Goal: Information Seeking & Learning: Learn about a topic

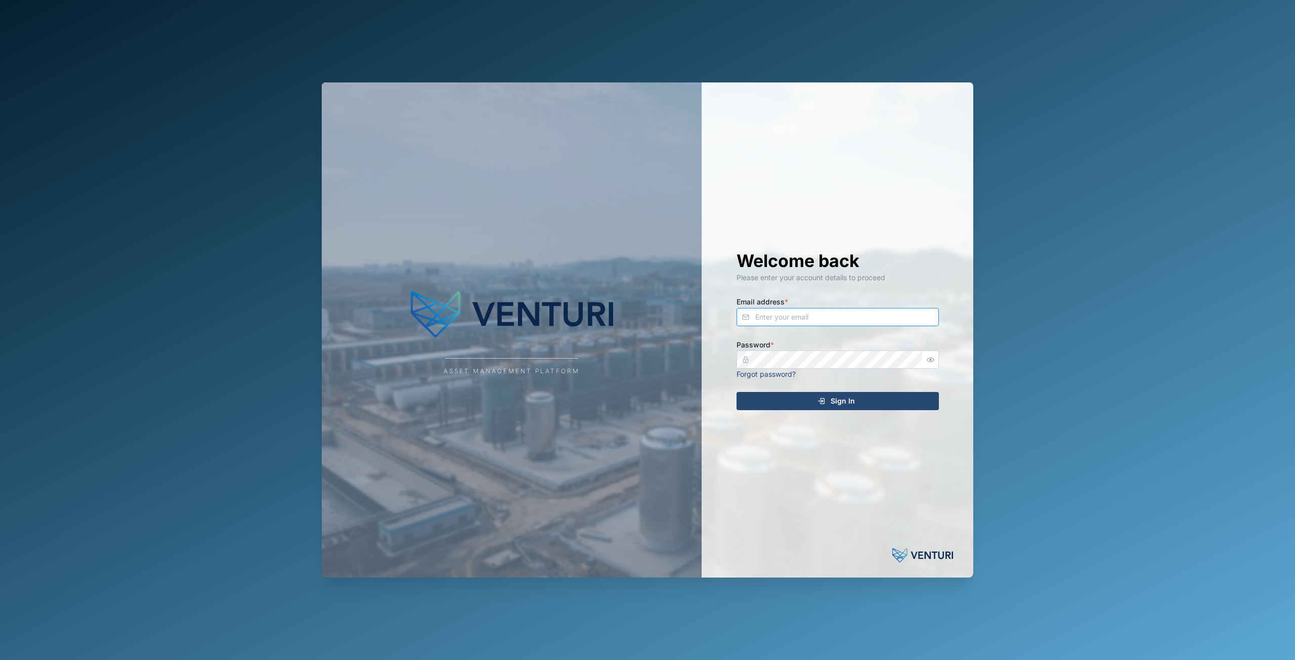
type input "principefernan@gmail.com"
click at [826, 404] on div "Sign In" at bounding box center [836, 400] width 186 height 17
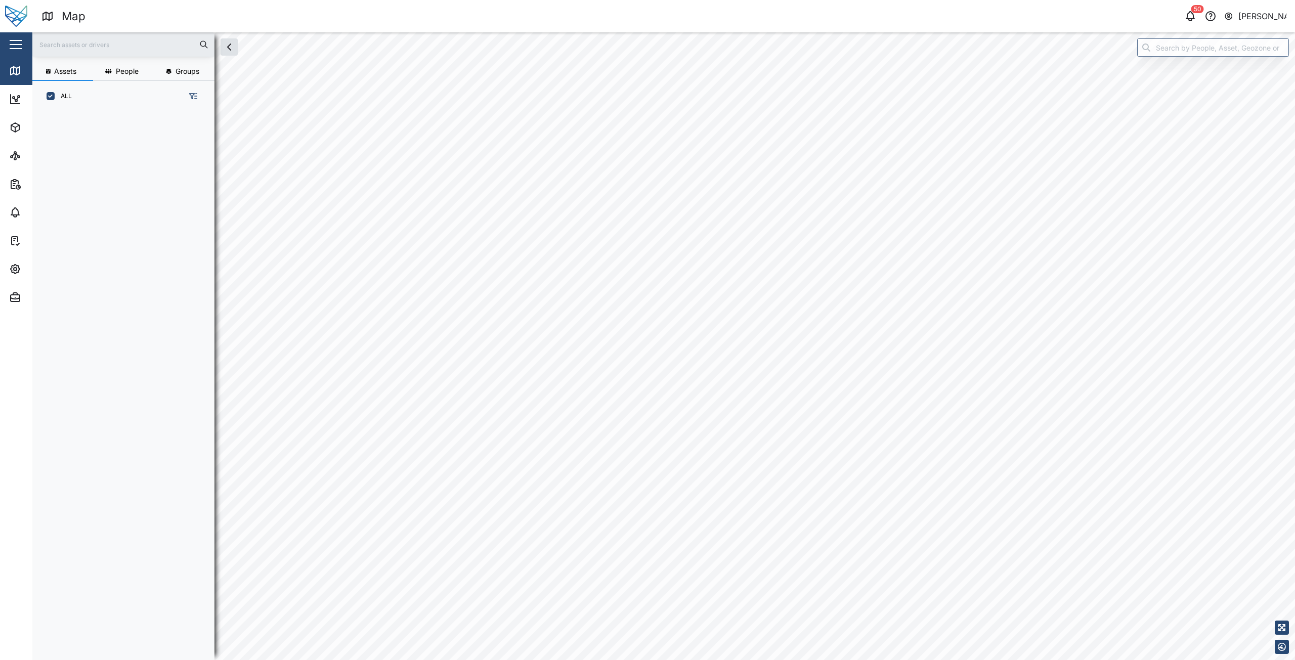
scroll to position [536, 158]
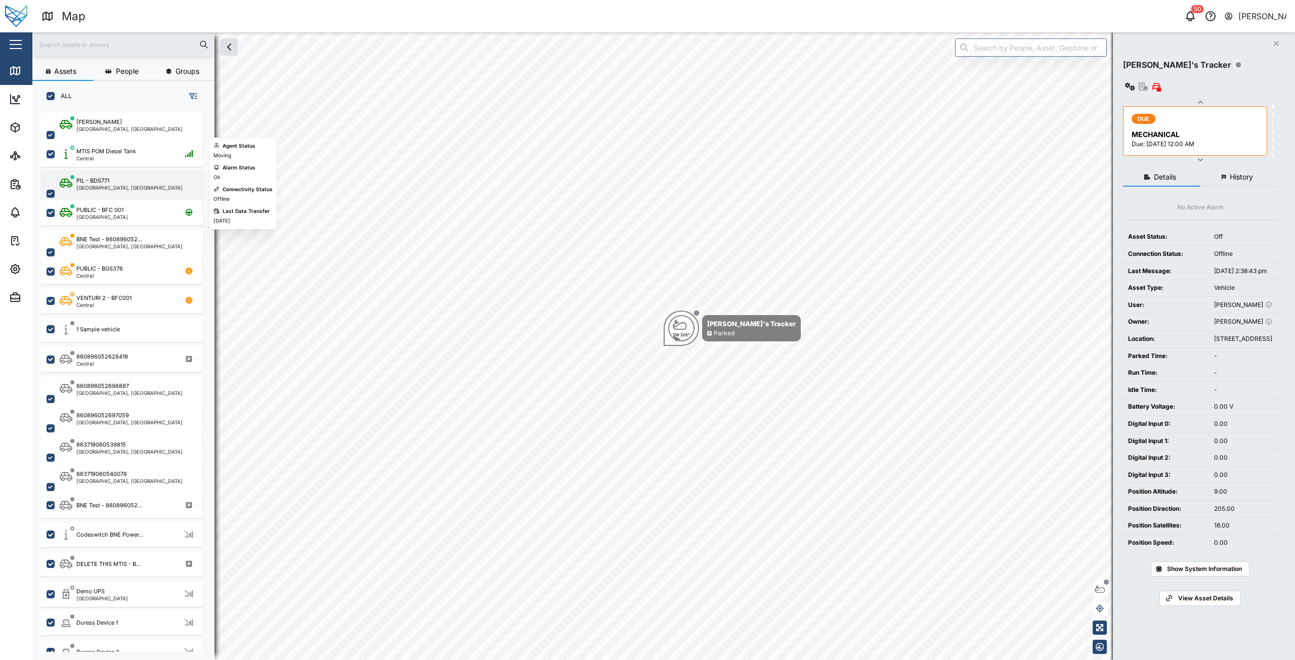
click at [121, 184] on div "PIL - BDS771" at bounding box center [129, 181] width 106 height 9
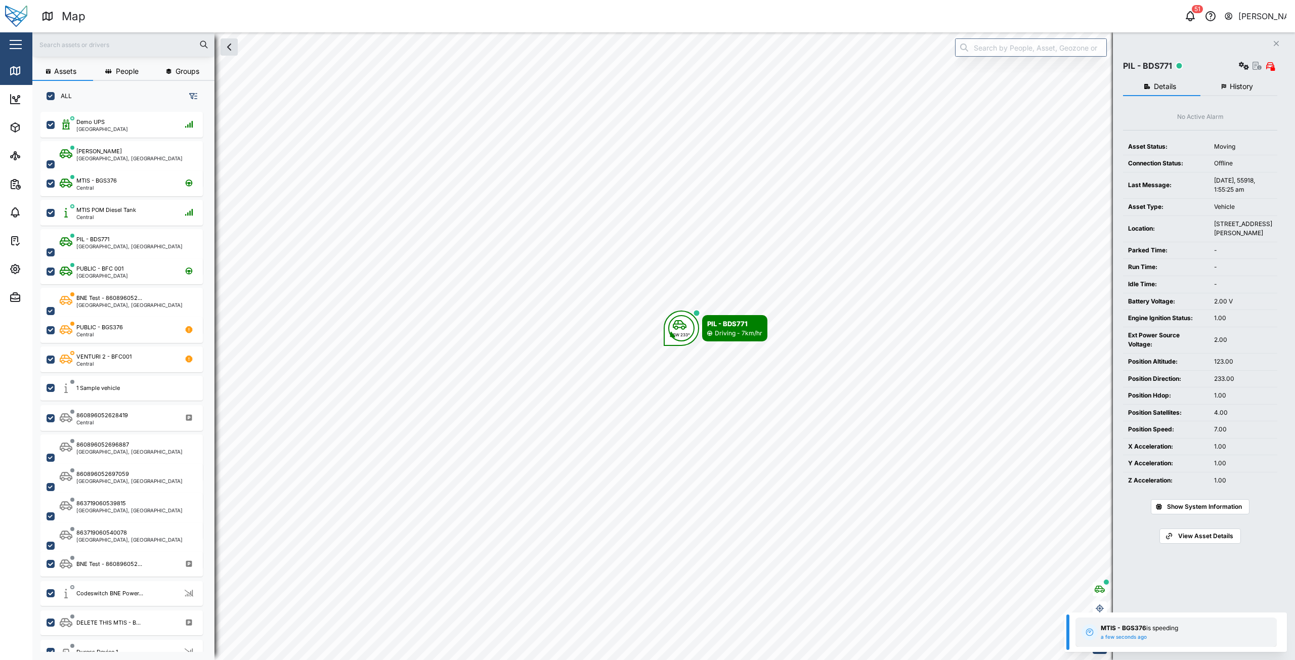
click at [1111, 618] on div "MTIS - BGS376 is speeding a few seconds ago Speed 103 kph Geozone Testing geozo…" at bounding box center [1175, 632] width 201 height 29
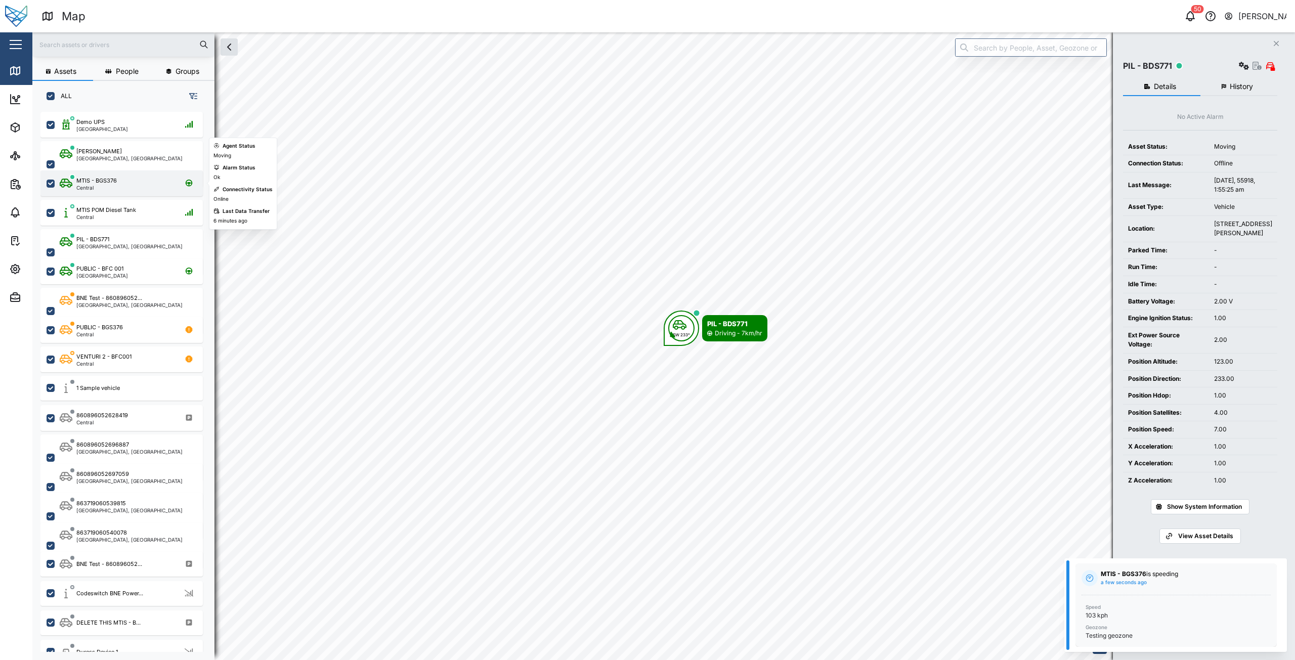
click at [120, 186] on div "MTIS - BGS376 Central" at bounding box center [128, 184] width 137 height 14
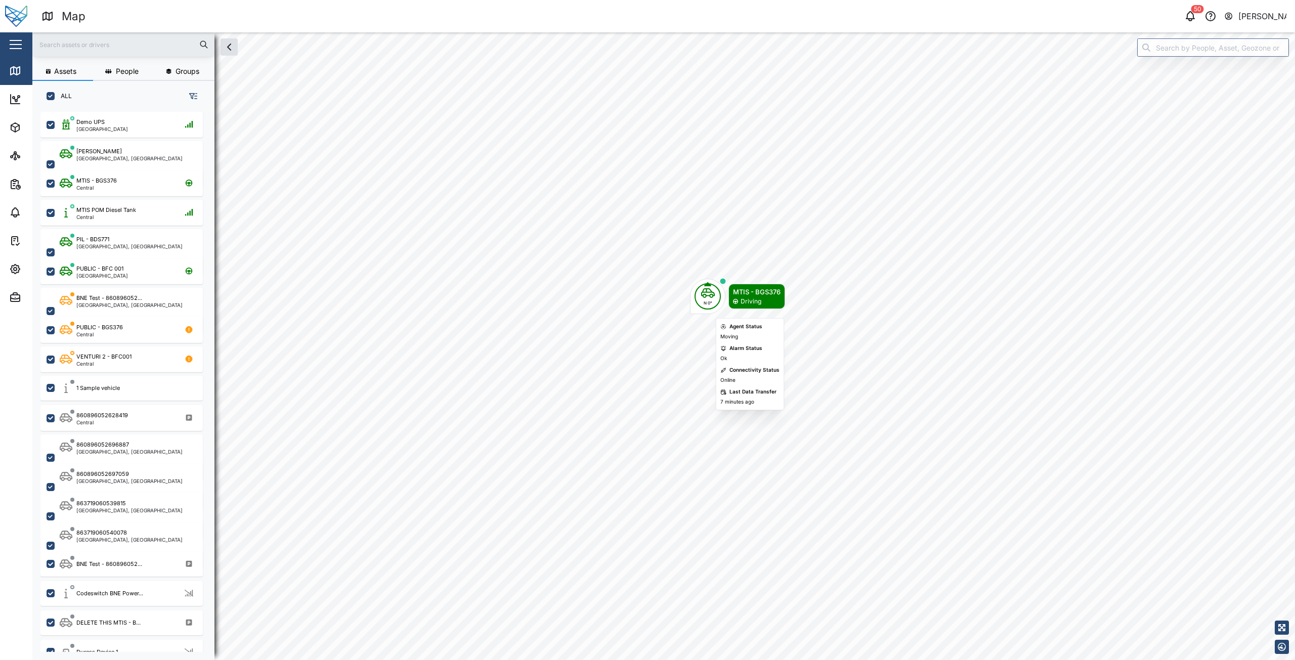
click at [712, 304] on div "N 0°" at bounding box center [708, 303] width 14 height 6
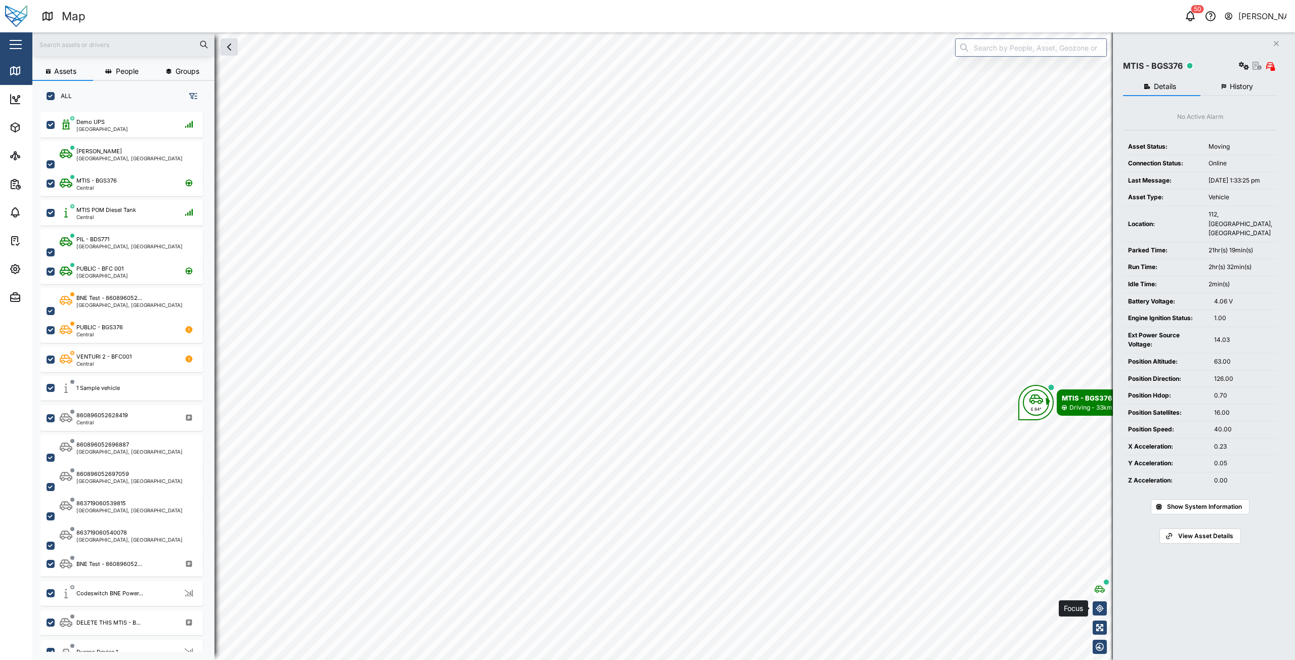
click at [1098, 607] on icon "button" at bounding box center [1100, 608] width 8 height 8
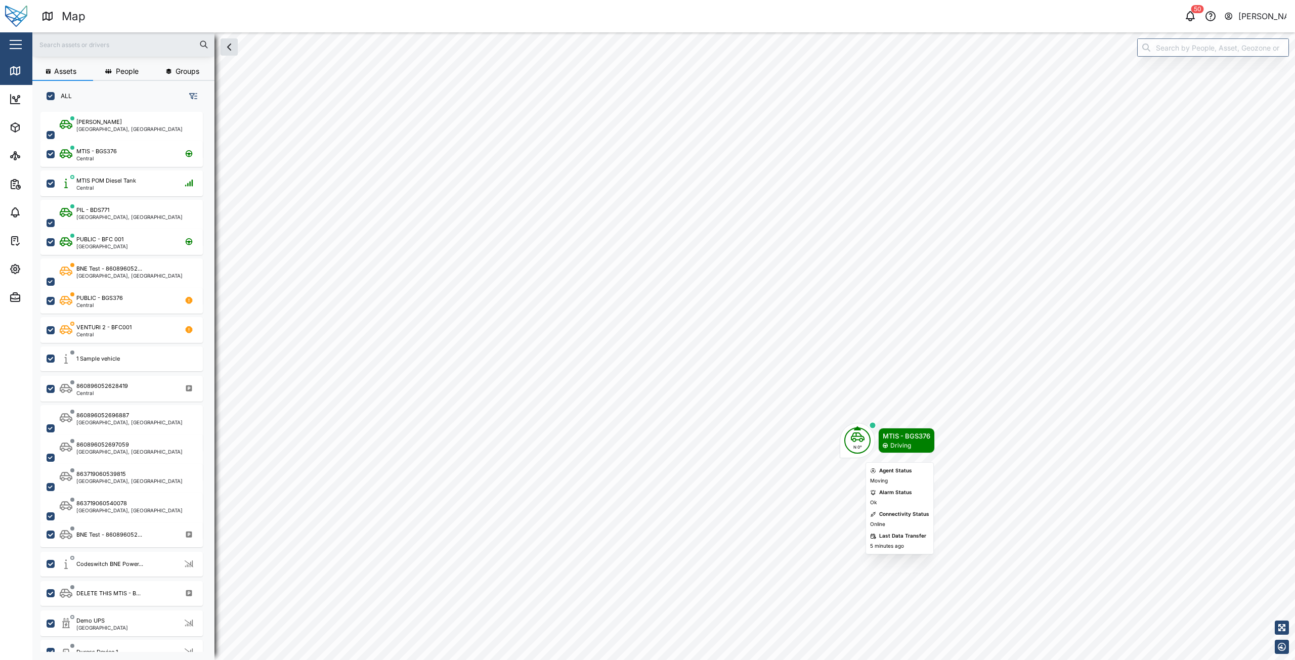
click at [858, 446] on div "N 0°" at bounding box center [858, 447] width 14 height 6
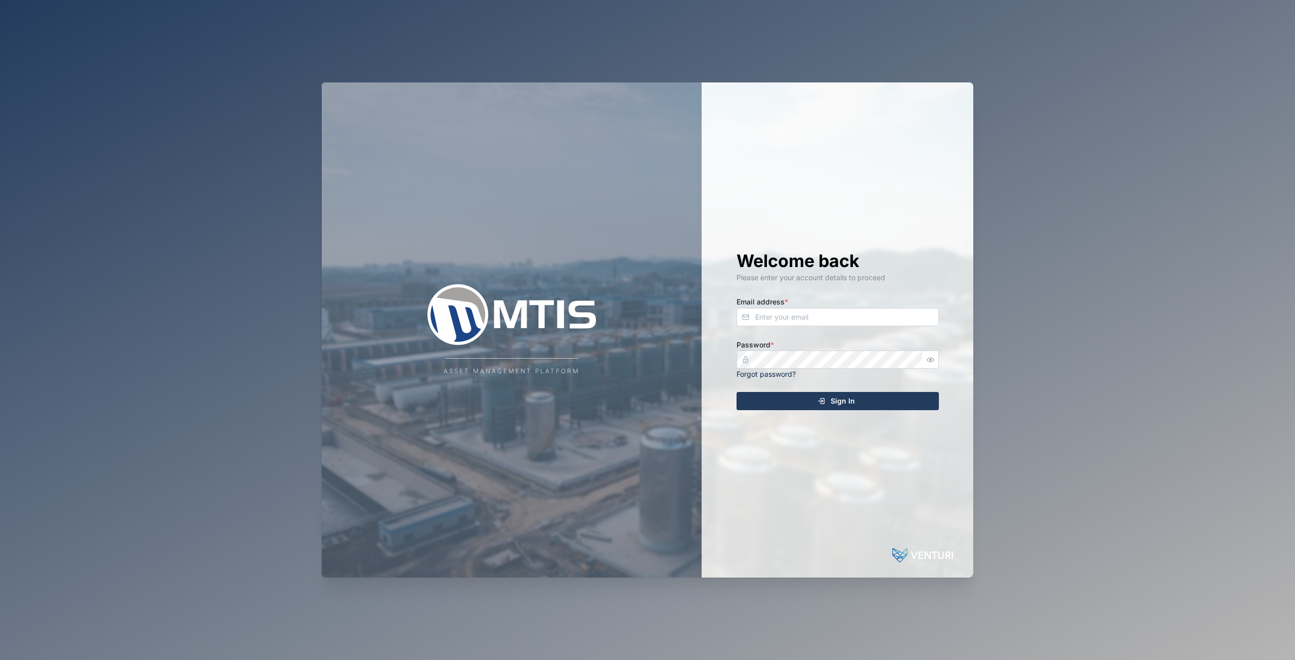
click at [811, 307] on div "Email address *" at bounding box center [837, 310] width 202 height 31
click at [803, 322] on input "Email address *" at bounding box center [837, 317] width 202 height 18
type input "[EMAIL_ADDRESS][DOMAIN_NAME]"
click at [736, 392] on button "Sign In" at bounding box center [837, 401] width 202 height 18
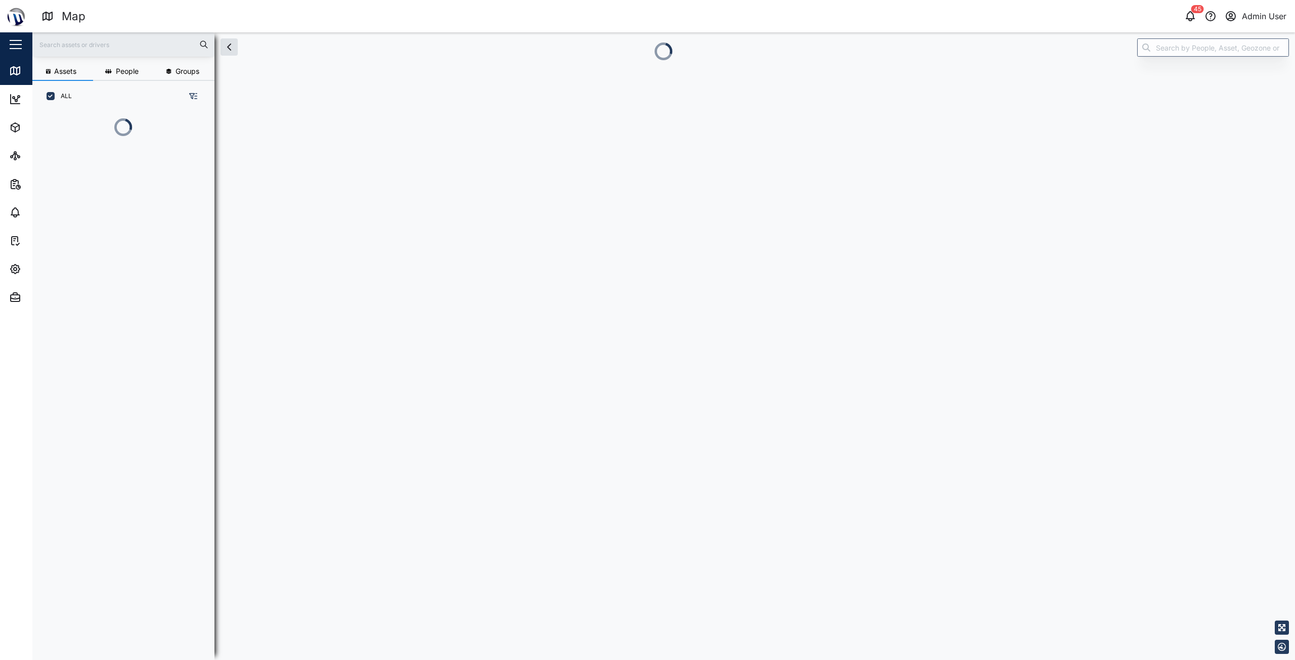
scroll to position [536, 158]
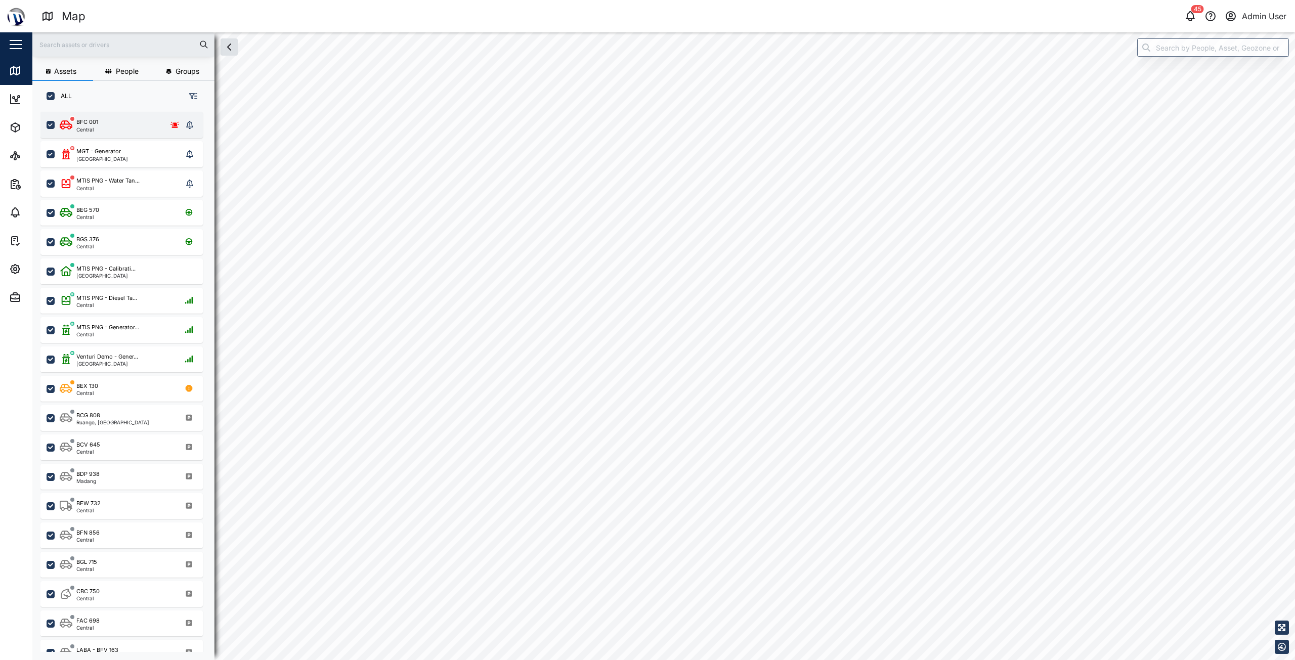
checkbox input "true"
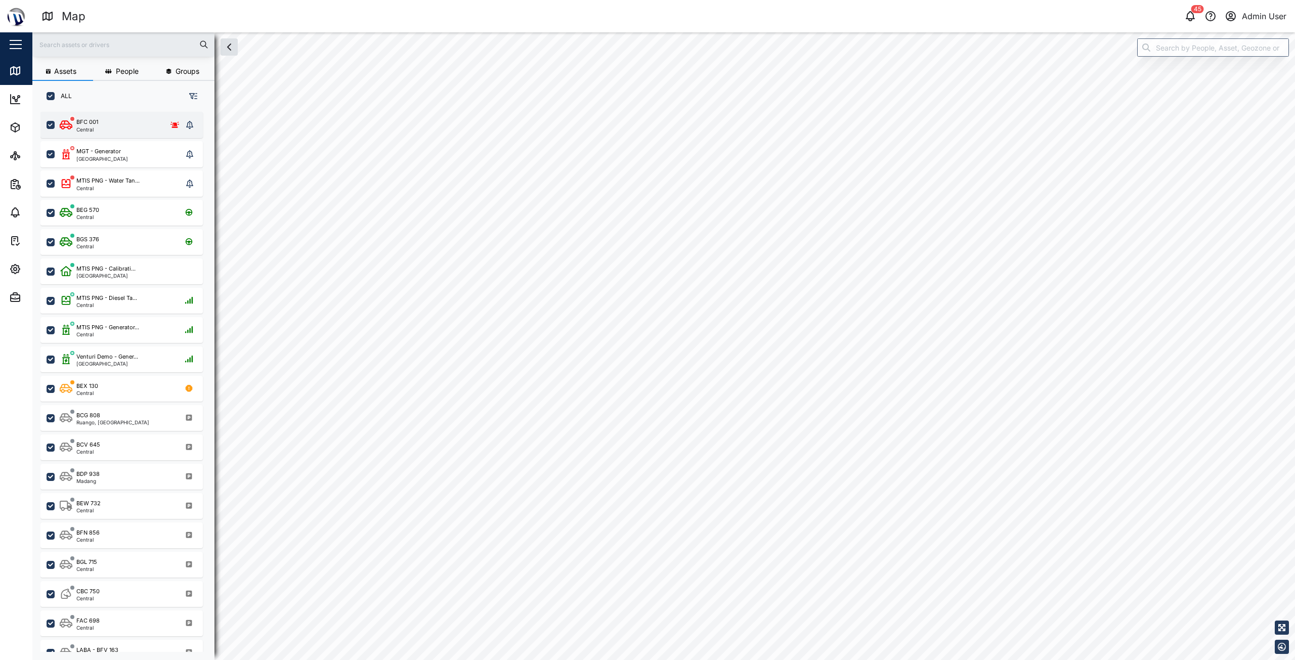
checkbox input "true"
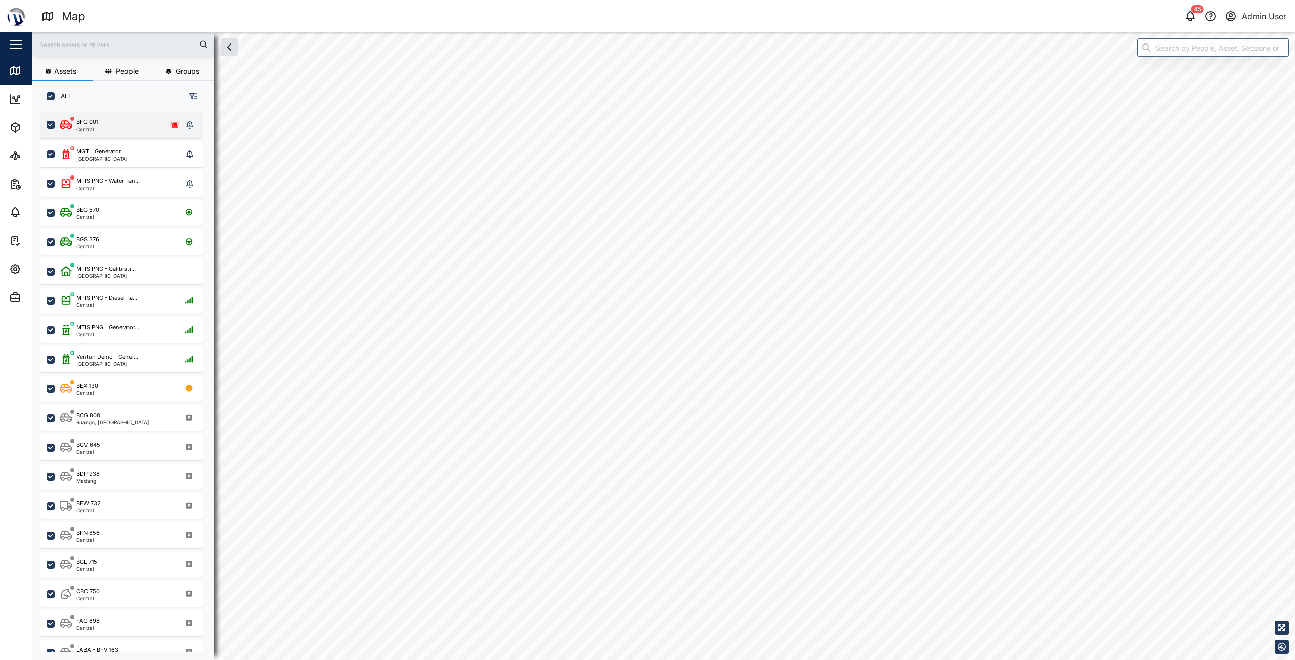
checkbox input "true"
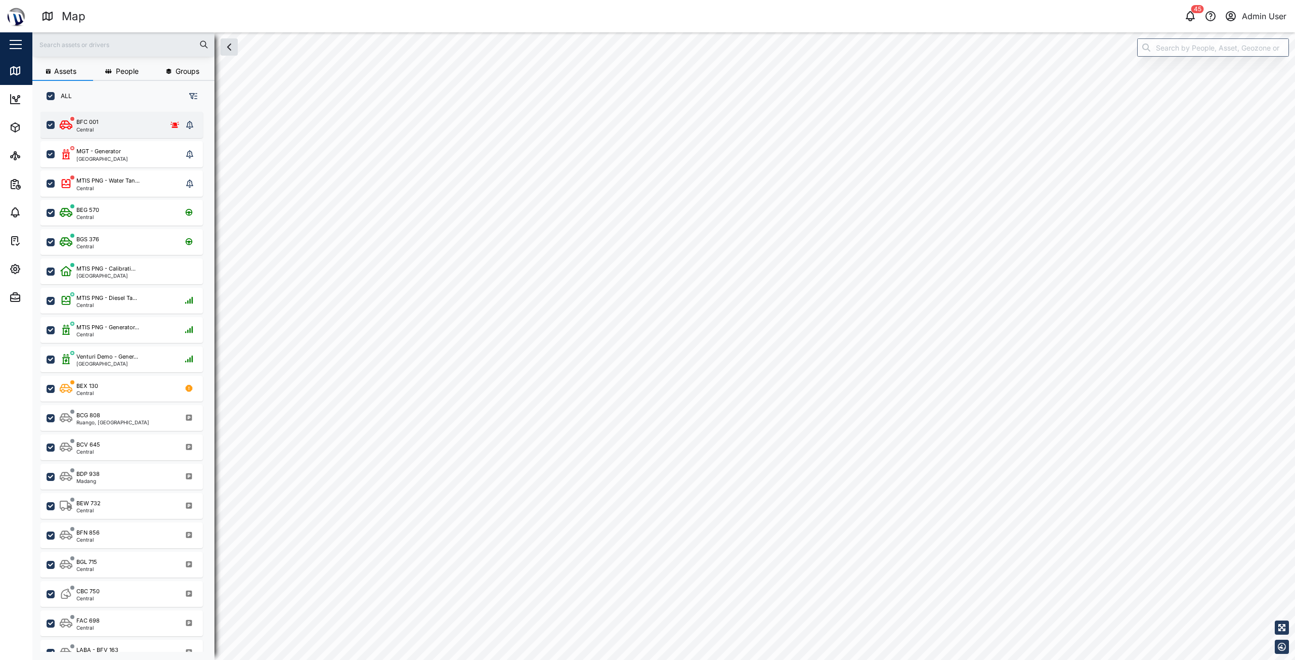
checkbox input "true"
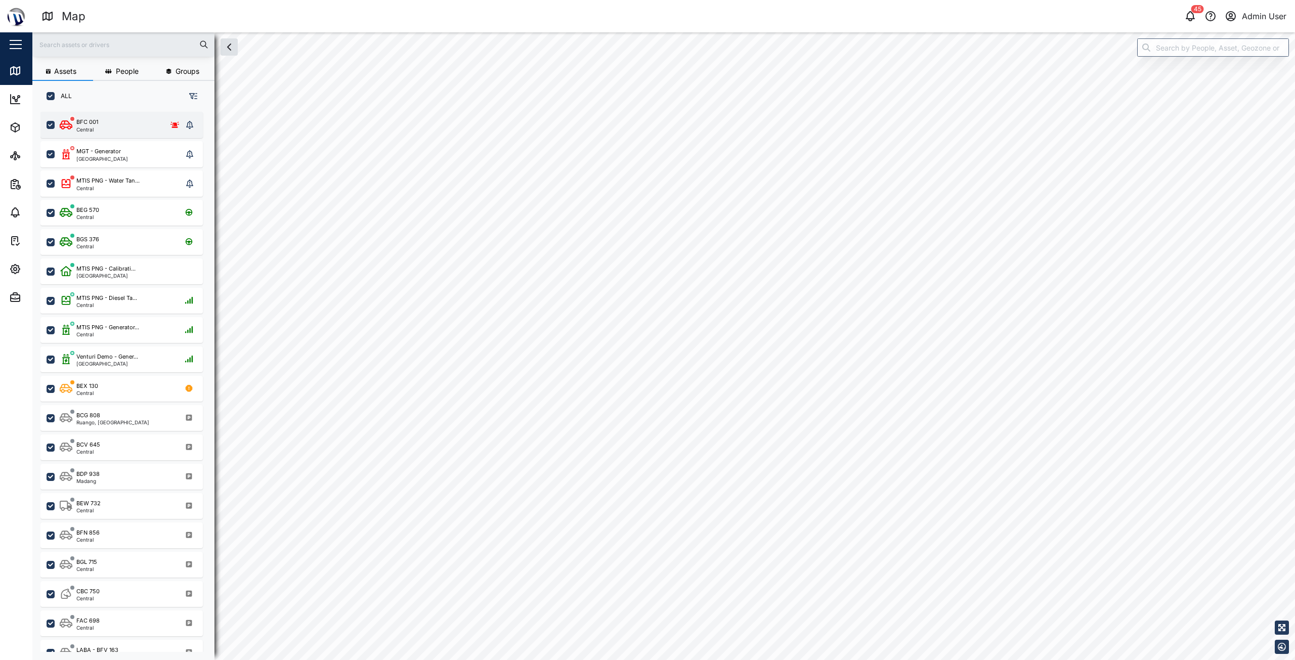
checkbox input "true"
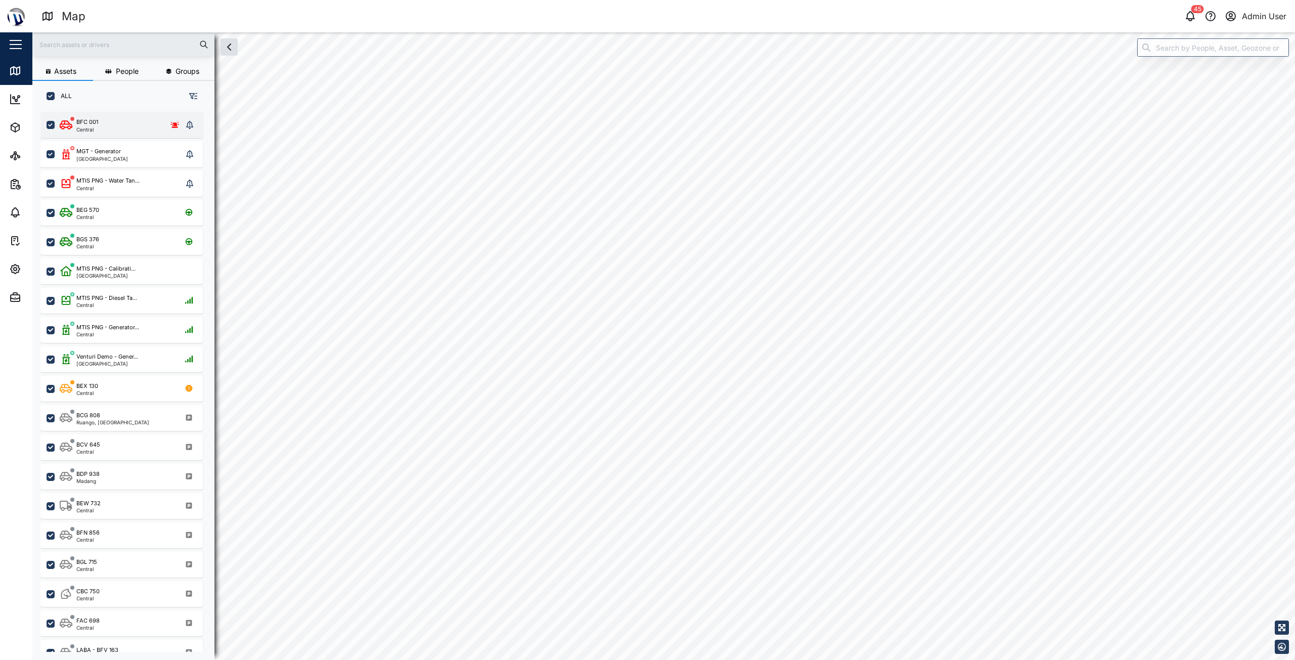
checkbox input "true"
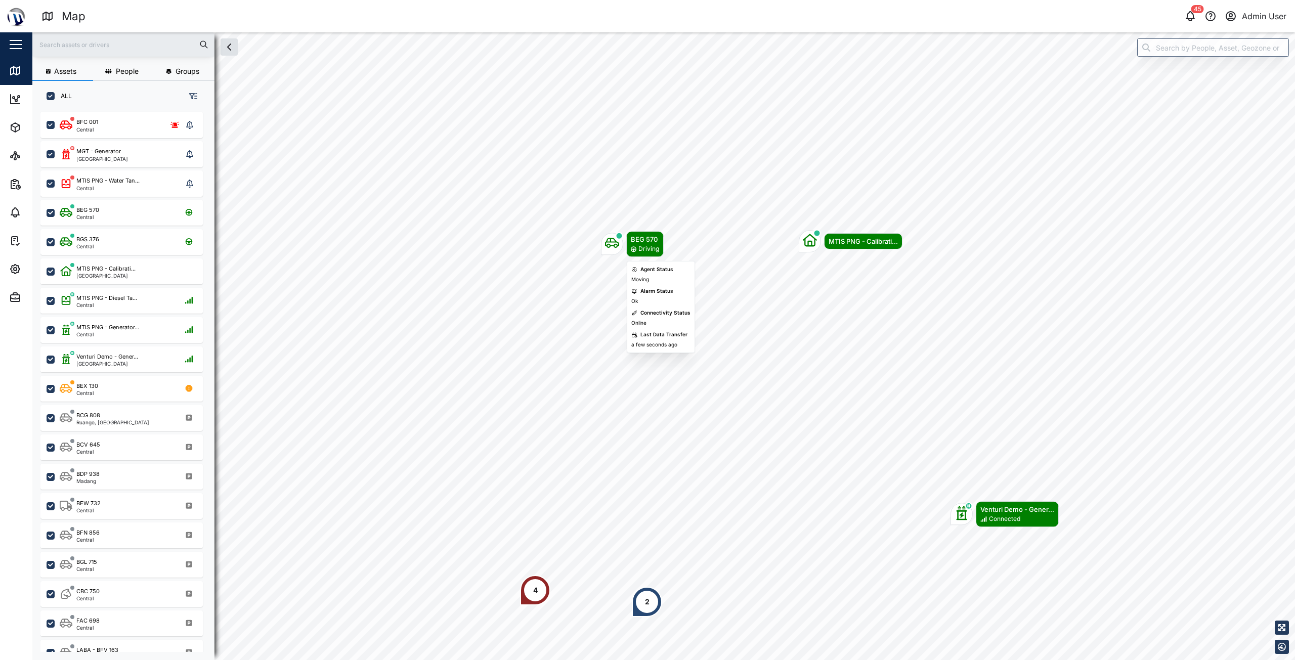
click at [618, 255] on div "BEG 570 Driving" at bounding box center [632, 244] width 63 height 26
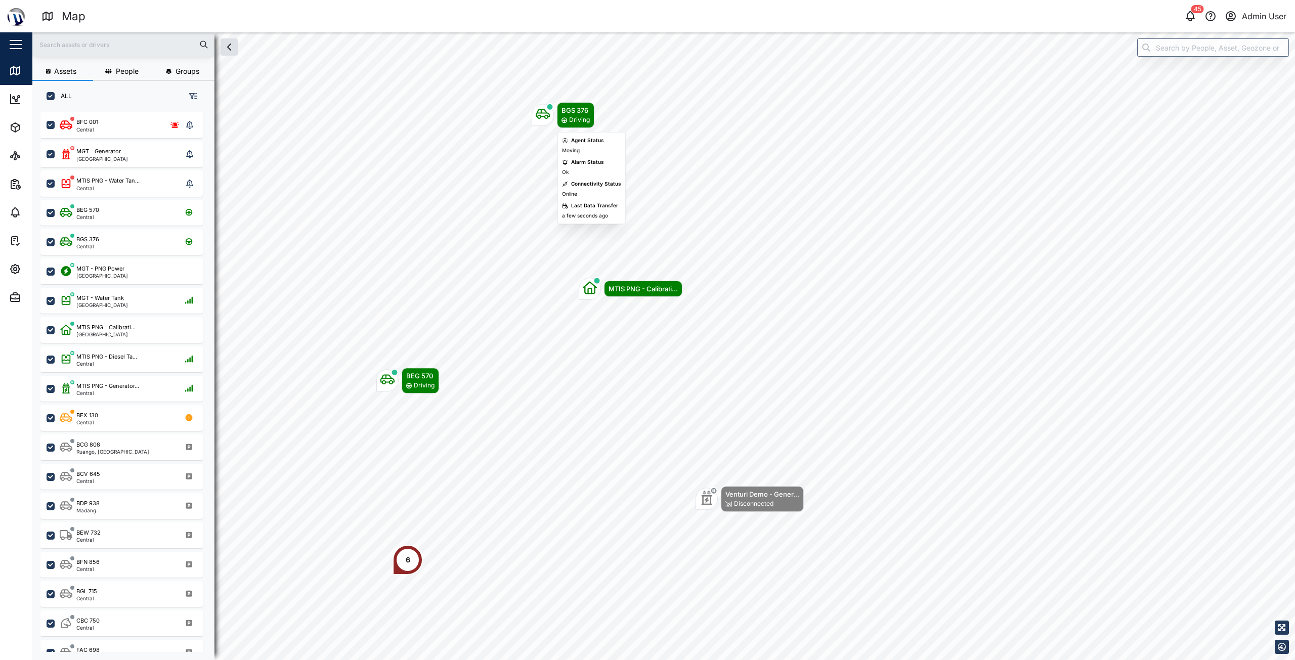
click at [538, 120] on icon "Map marker" at bounding box center [543, 114] width 14 height 14
